Goal: Find specific page/section: Find specific page/section

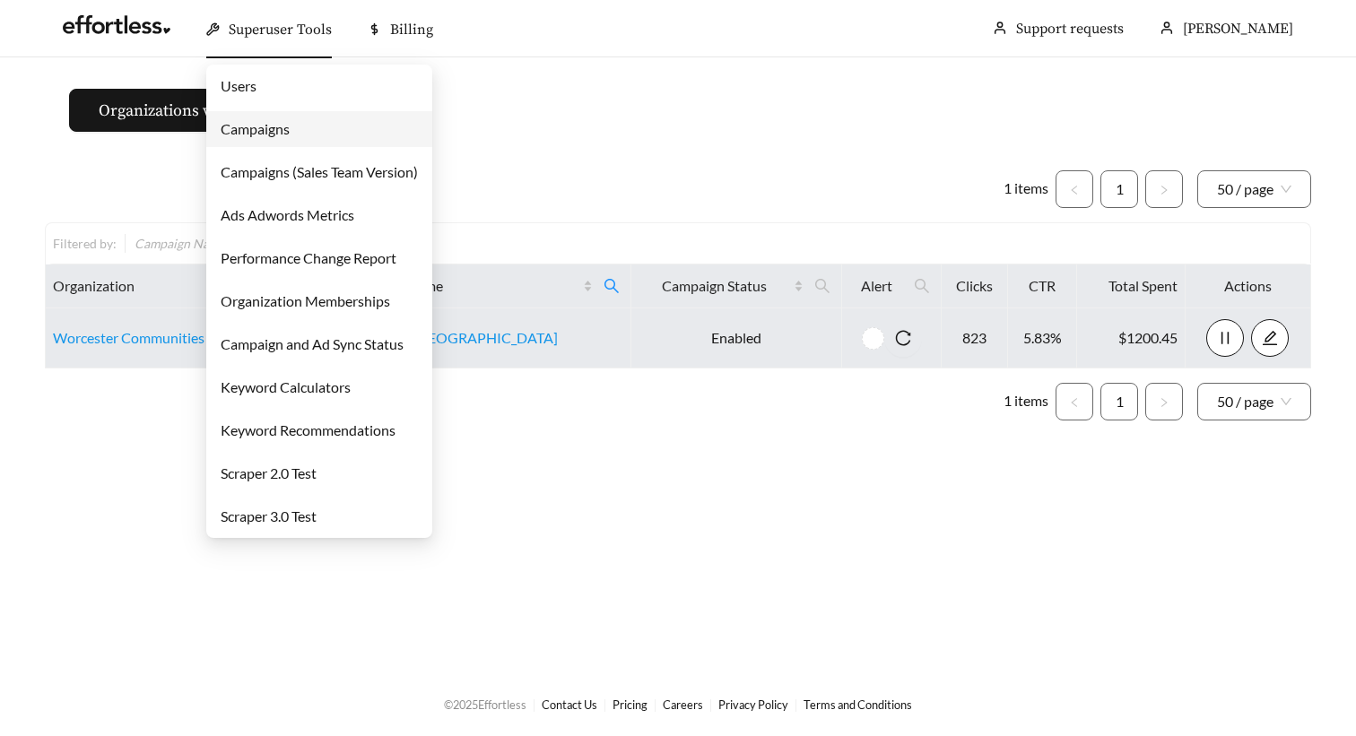
click at [290, 137] on link "Campaigns" at bounding box center [255, 128] width 69 height 17
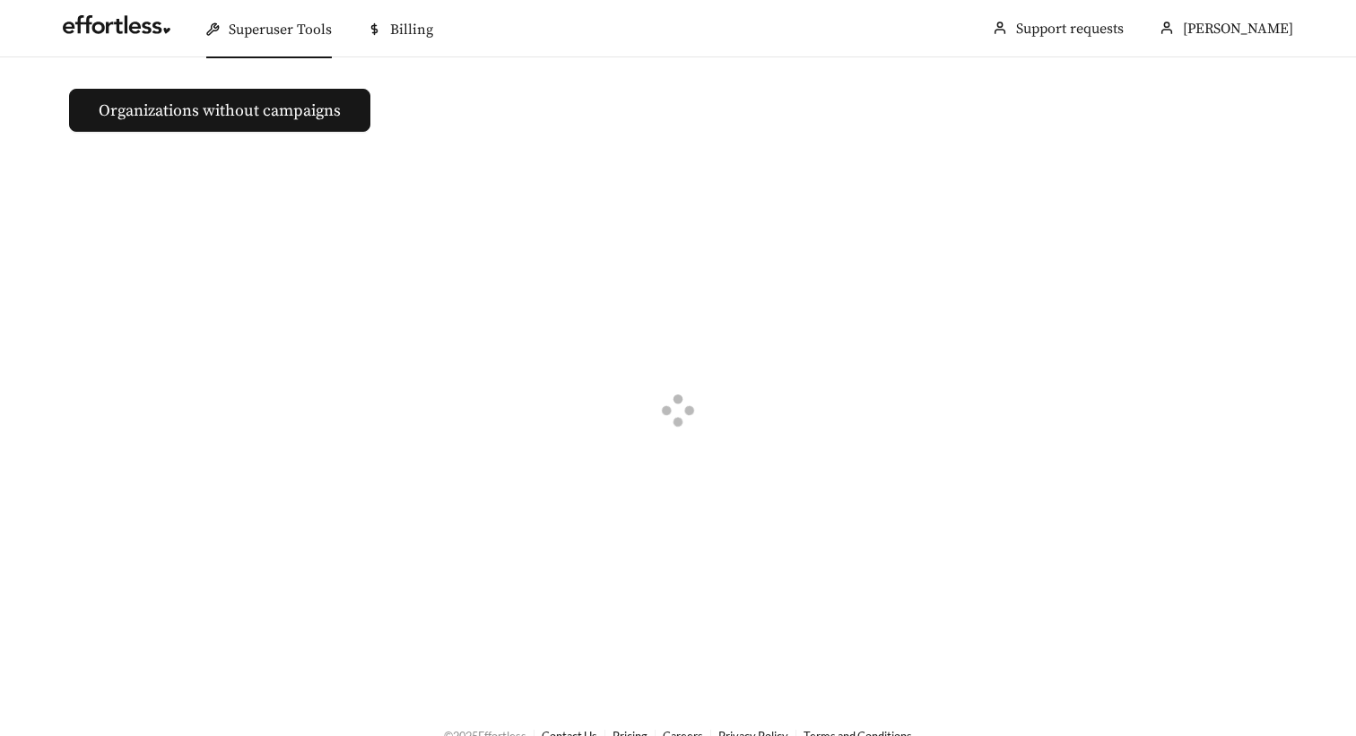
scroll to position [7, 0]
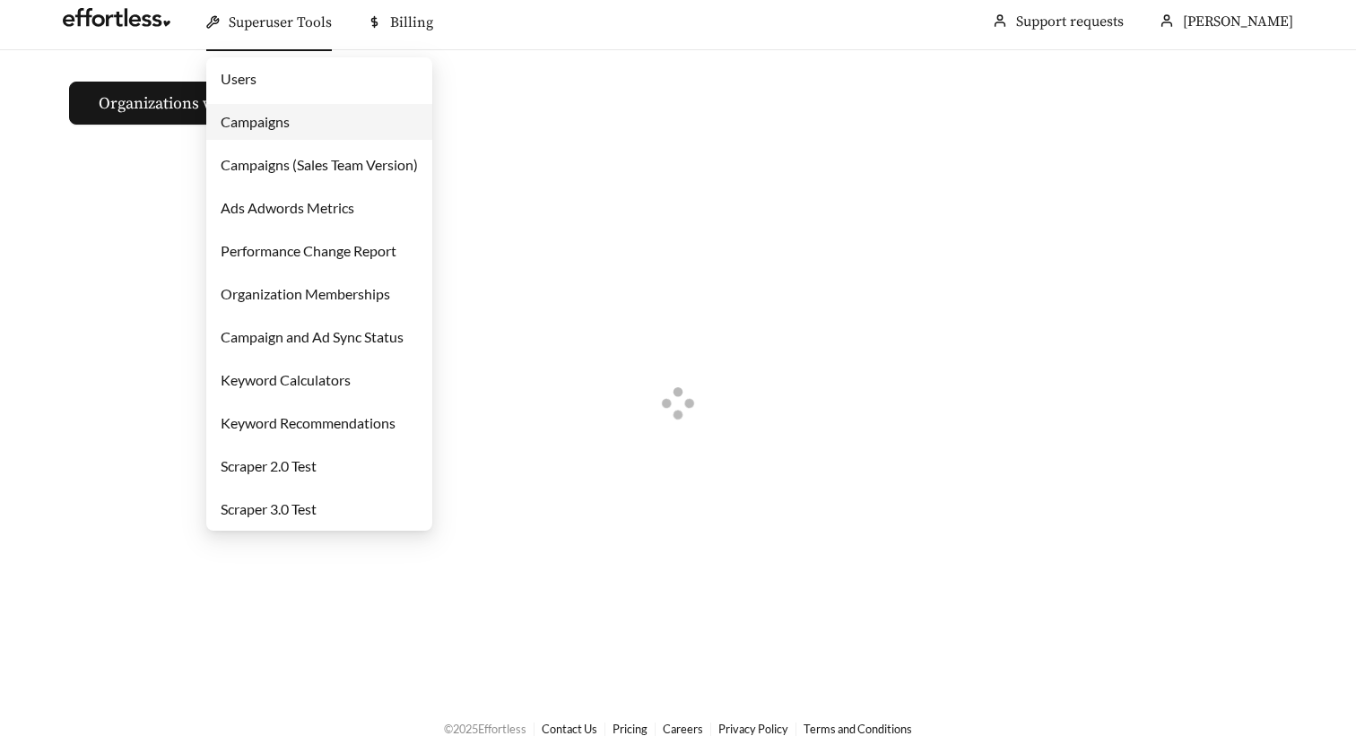
click at [268, 124] on link "Campaigns" at bounding box center [255, 121] width 69 height 17
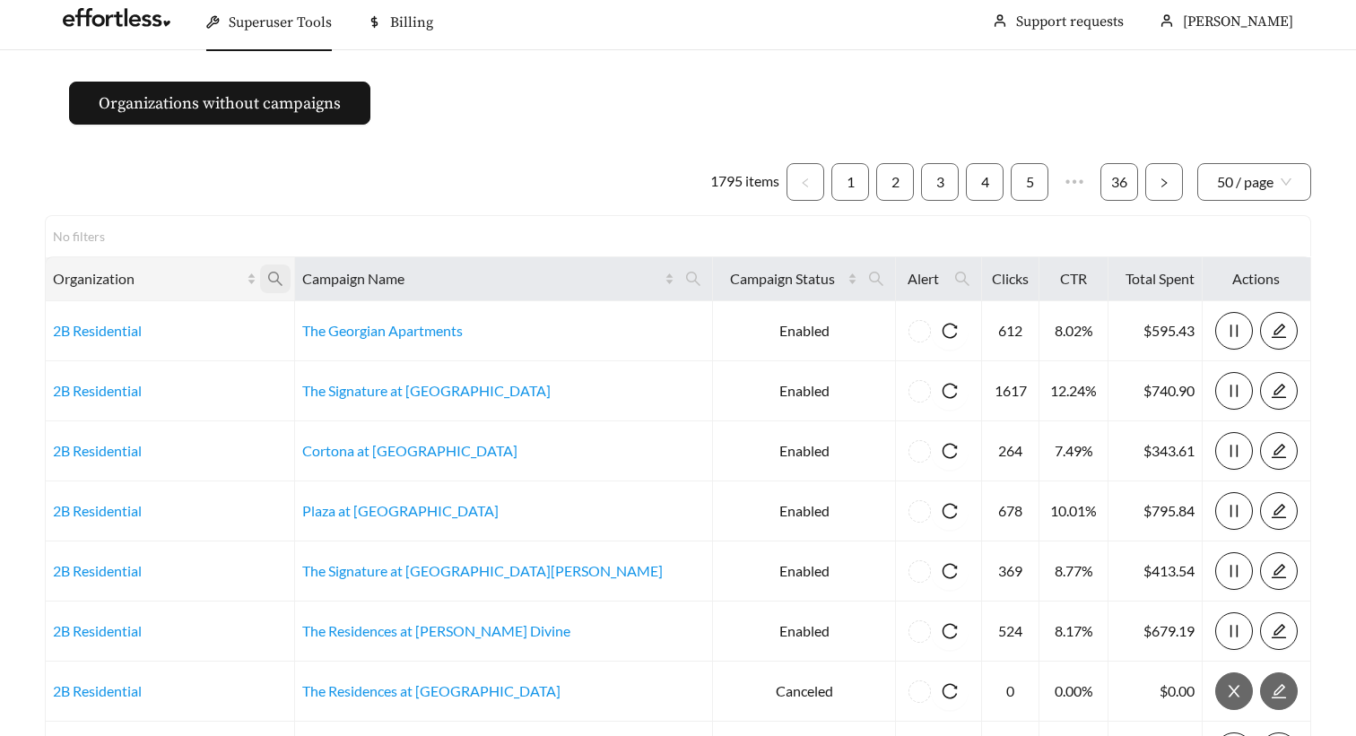
click at [283, 285] on icon "search" at bounding box center [275, 279] width 16 height 16
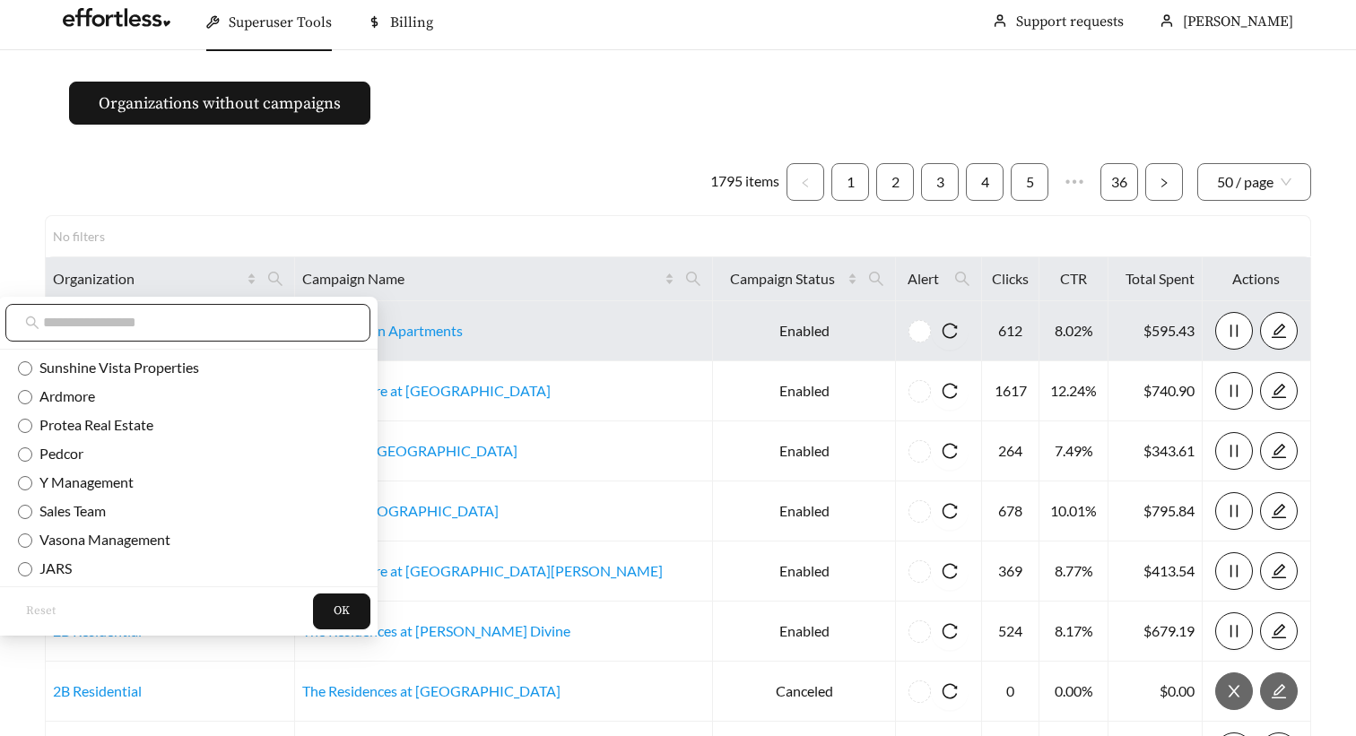
click at [251, 318] on input "text" at bounding box center [197, 323] width 308 height 22
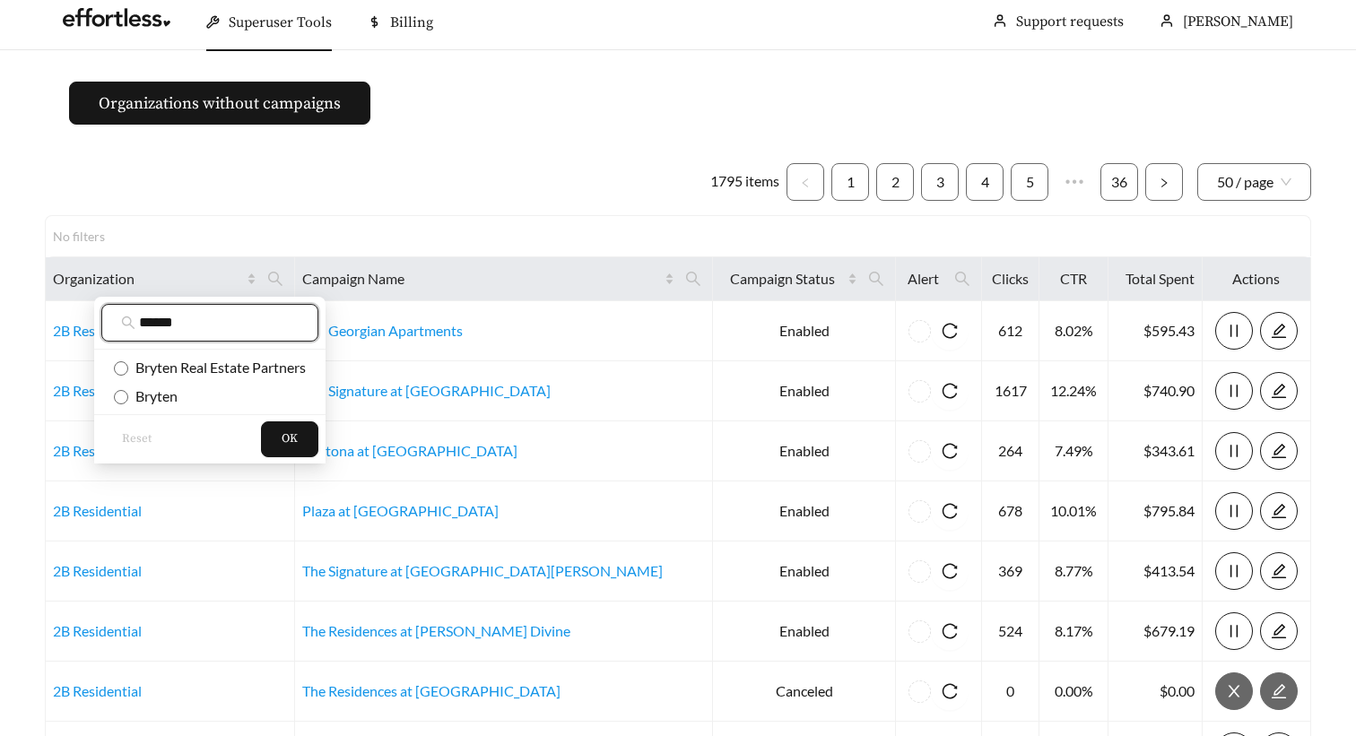
type input "******"
click at [230, 370] on span "Bryten Real Estate Partners" at bounding box center [217, 367] width 178 height 17
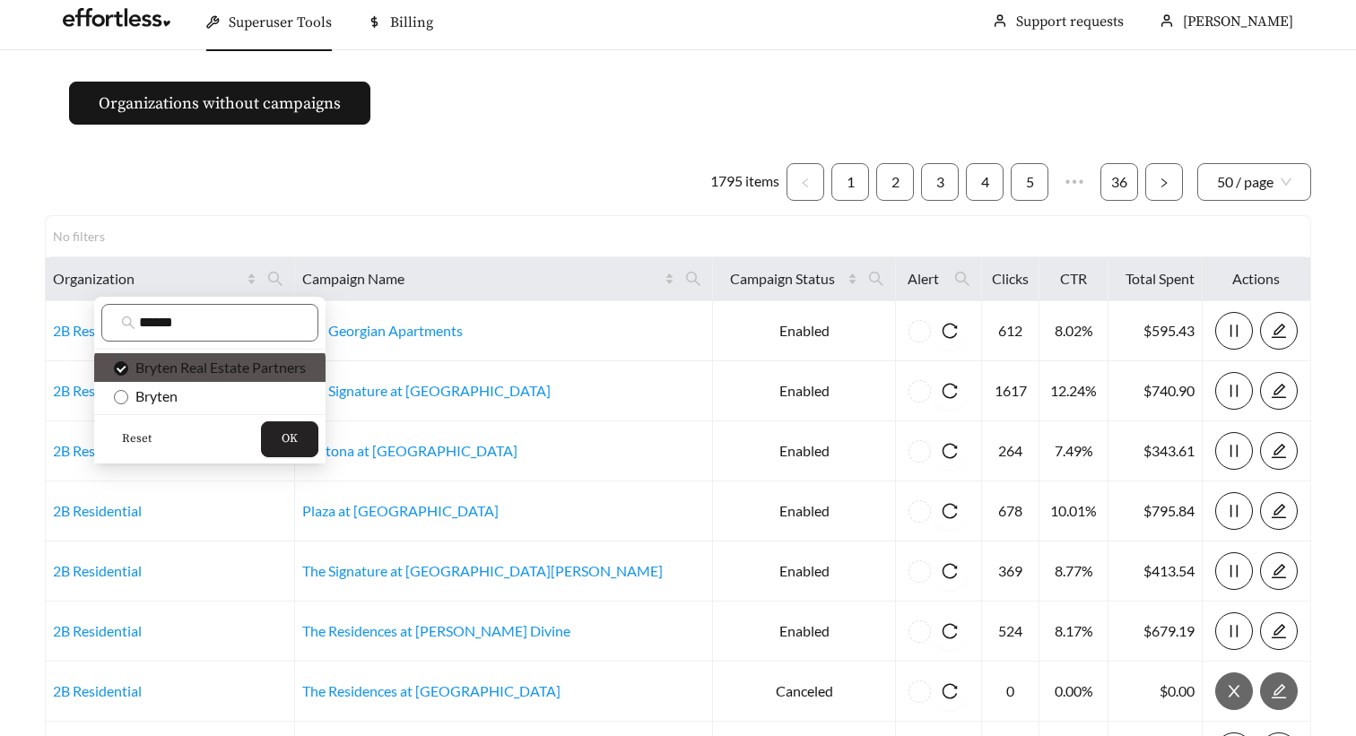
click at [295, 442] on span "OK" at bounding box center [290, 439] width 16 height 18
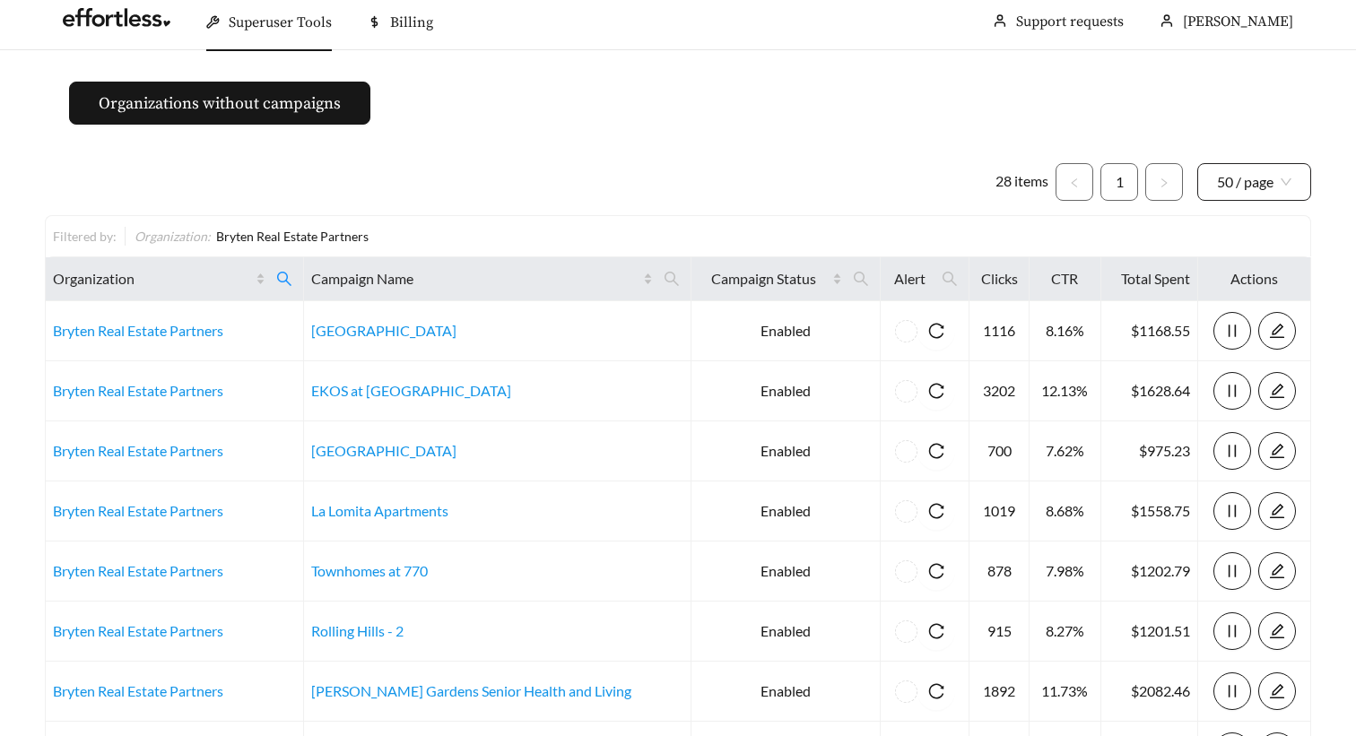
click at [1278, 182] on span "50 / page" at bounding box center [1254, 182] width 74 height 36
click at [1248, 282] on div "50 / page" at bounding box center [1254, 280] width 75 height 20
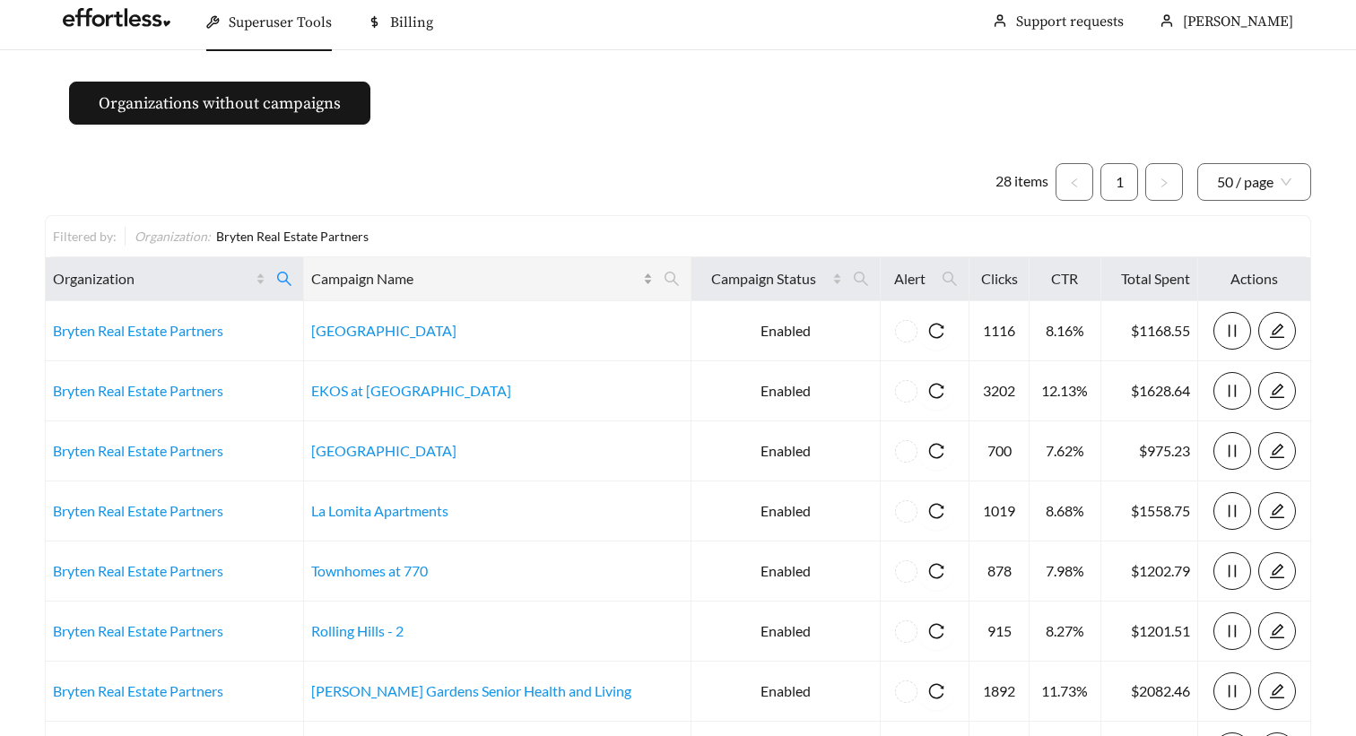
click at [614, 279] on div "Campaign Name" at bounding box center [481, 279] width 341 height 22
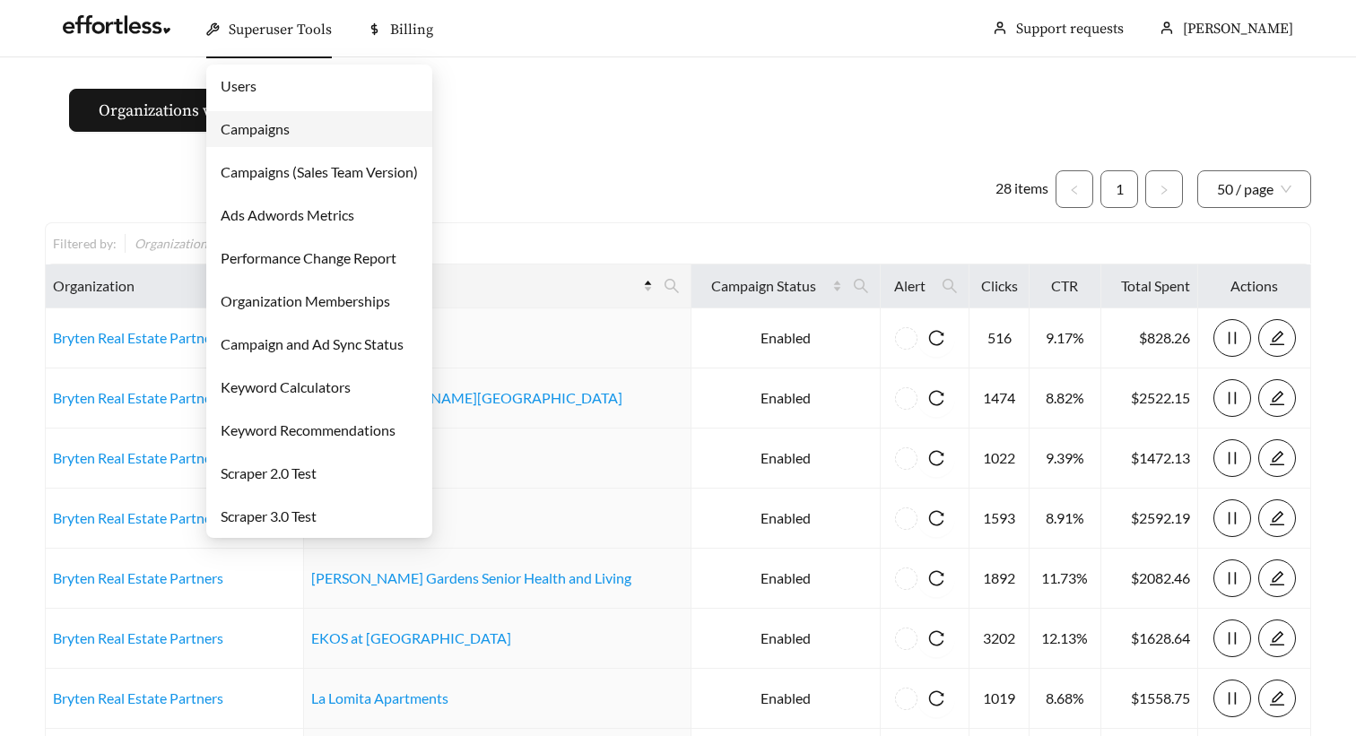
click at [262, 128] on link "Campaigns" at bounding box center [255, 128] width 69 height 17
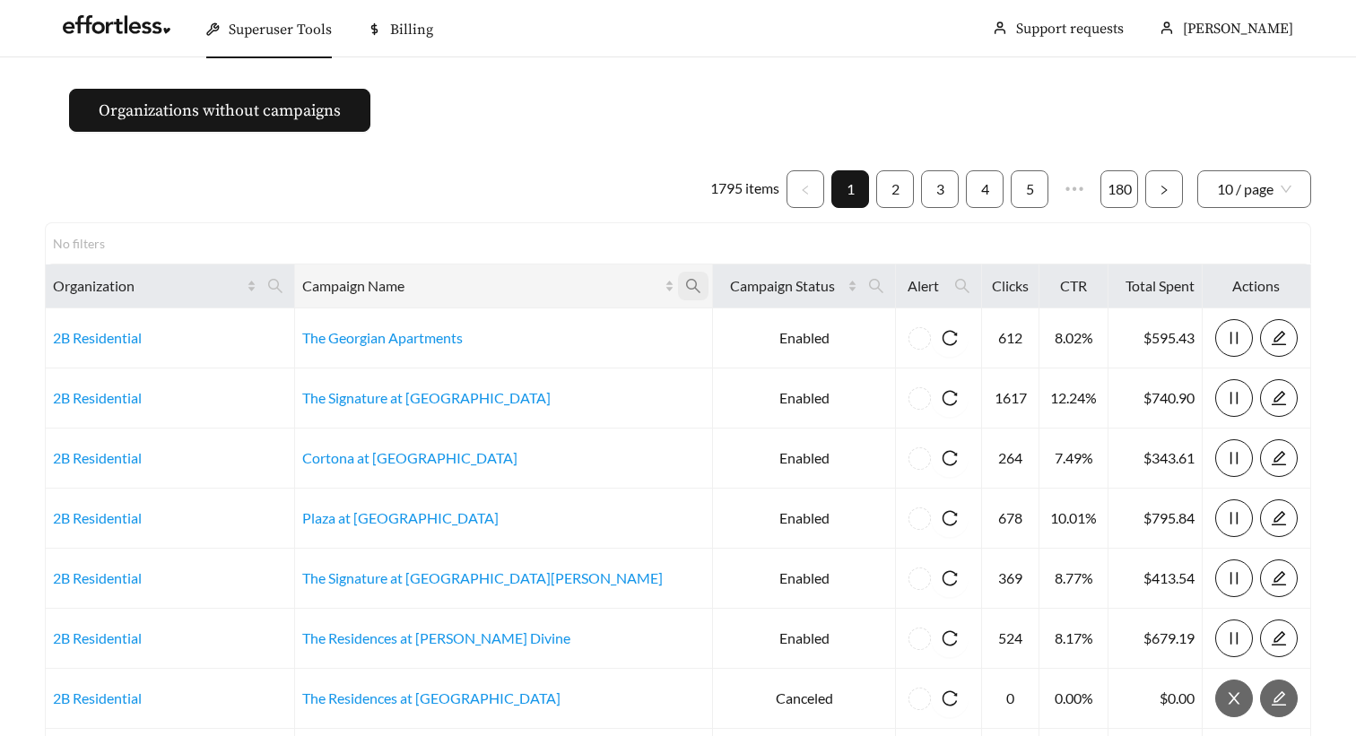
click at [685, 285] on icon "search" at bounding box center [693, 286] width 16 height 16
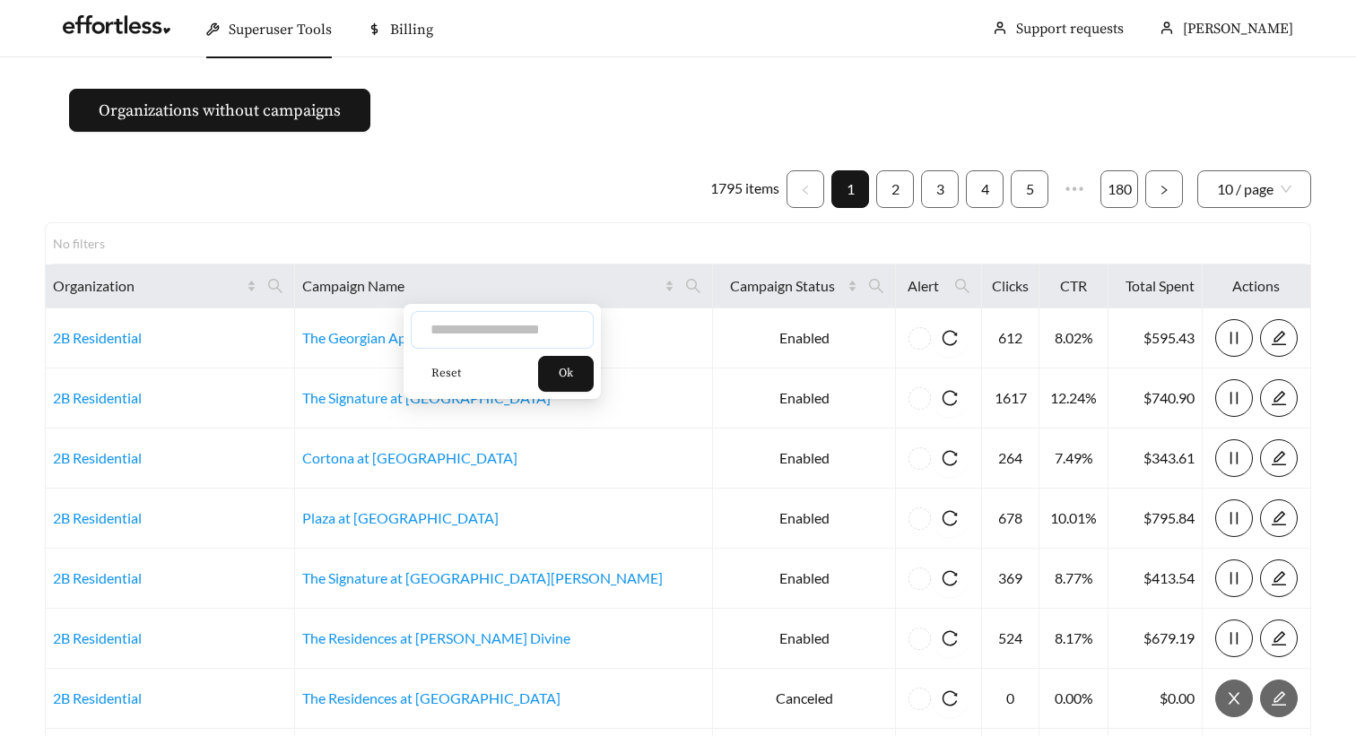
click at [491, 329] on input "text" at bounding box center [502, 330] width 183 height 38
type input "********"
